Goal: Task Accomplishment & Management: Manage account settings

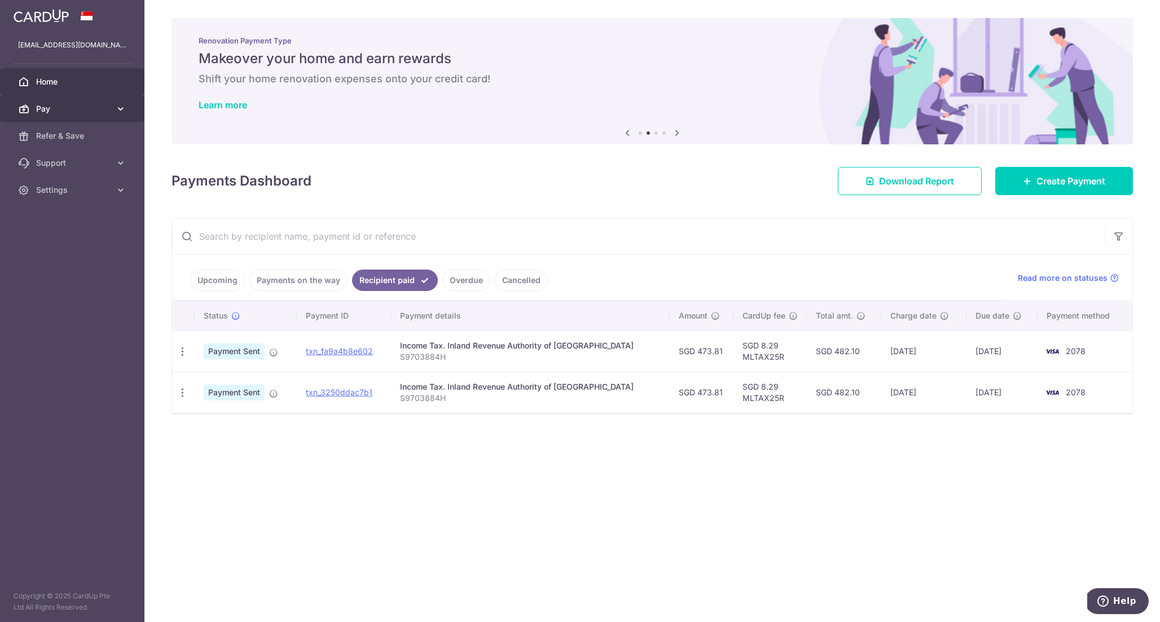
click at [78, 108] on span "Pay" at bounding box center [73, 108] width 74 height 11
click at [90, 139] on span "Payments" at bounding box center [73, 135] width 74 height 11
